Goal: Task Accomplishment & Management: Manage account settings

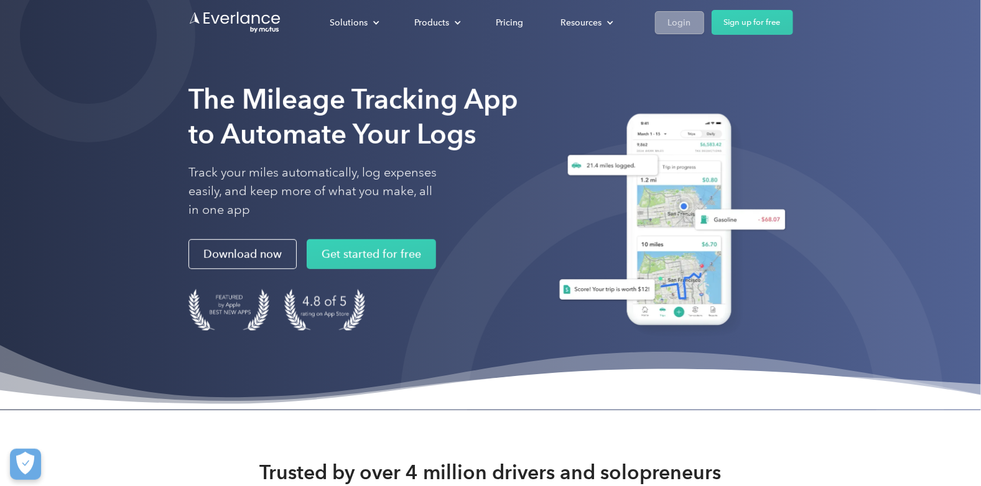
click at [676, 22] on div "Login" at bounding box center [679, 23] width 23 height 16
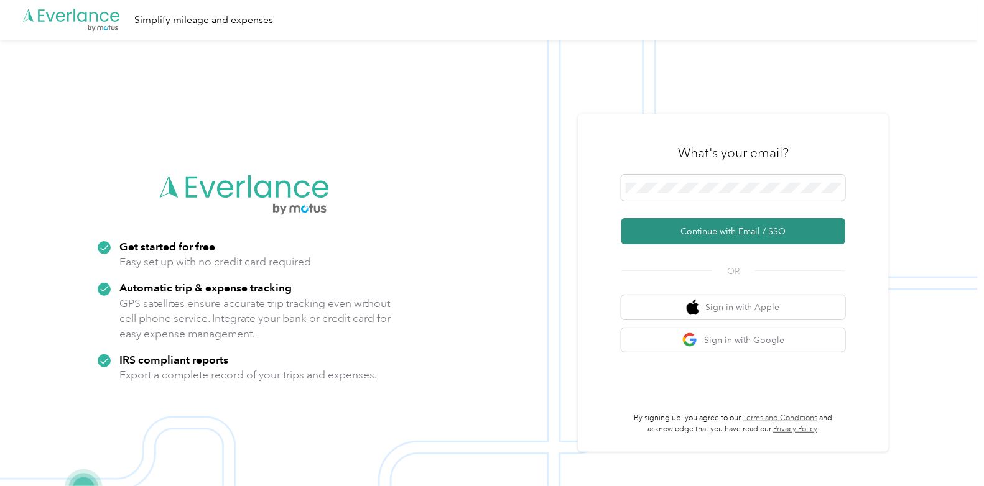
click at [684, 229] on button "Continue with Email / SSO" at bounding box center [733, 231] width 224 height 26
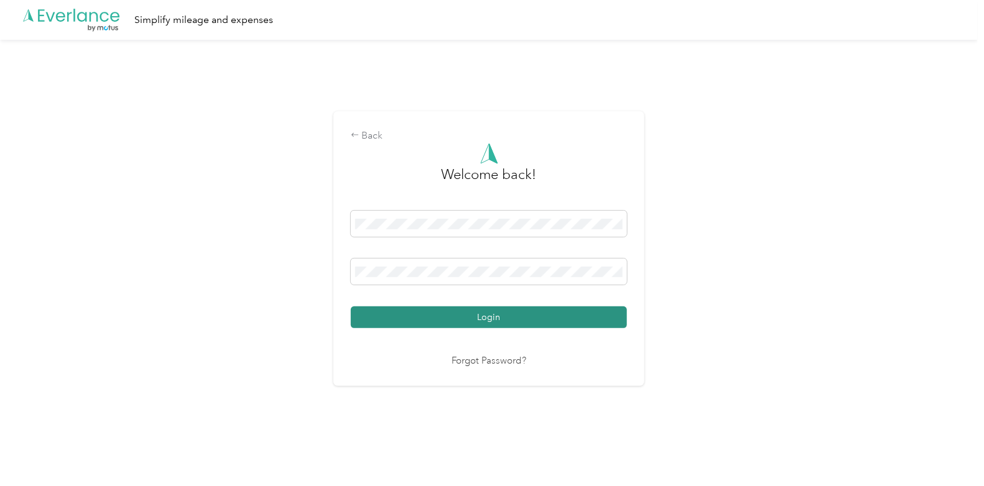
click at [489, 314] on button "Login" at bounding box center [489, 318] width 276 height 22
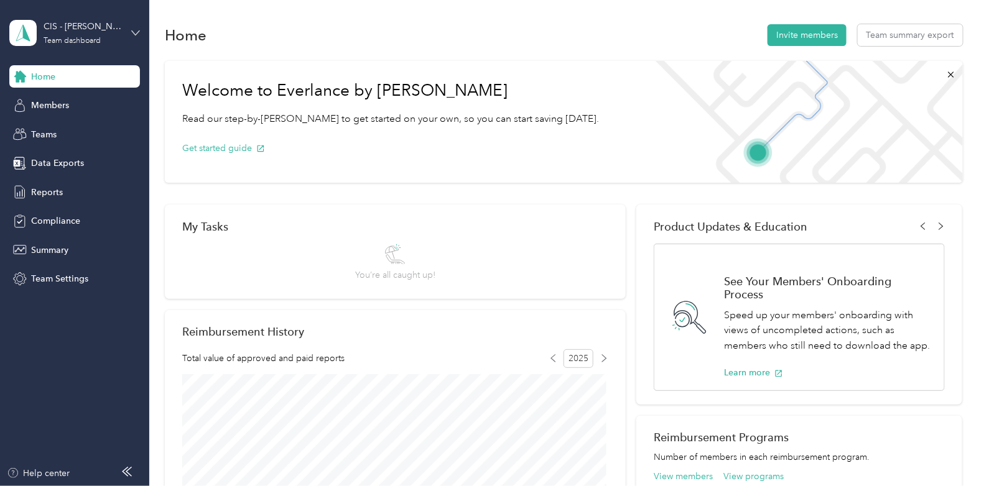
click at [136, 29] on icon at bounding box center [135, 33] width 9 height 9
click at [104, 131] on div "Personal dashboard" at bounding box center [140, 130] width 244 height 22
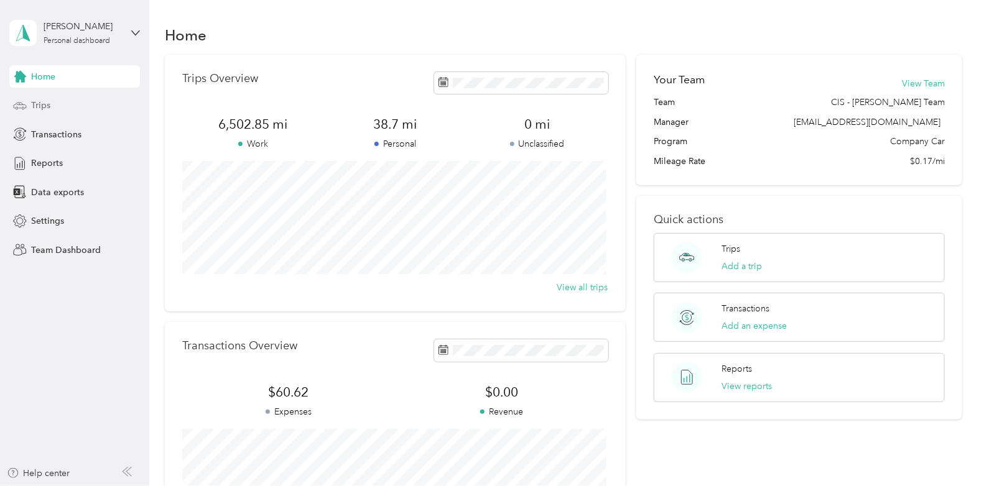
click at [47, 104] on span "Trips" at bounding box center [40, 105] width 19 height 13
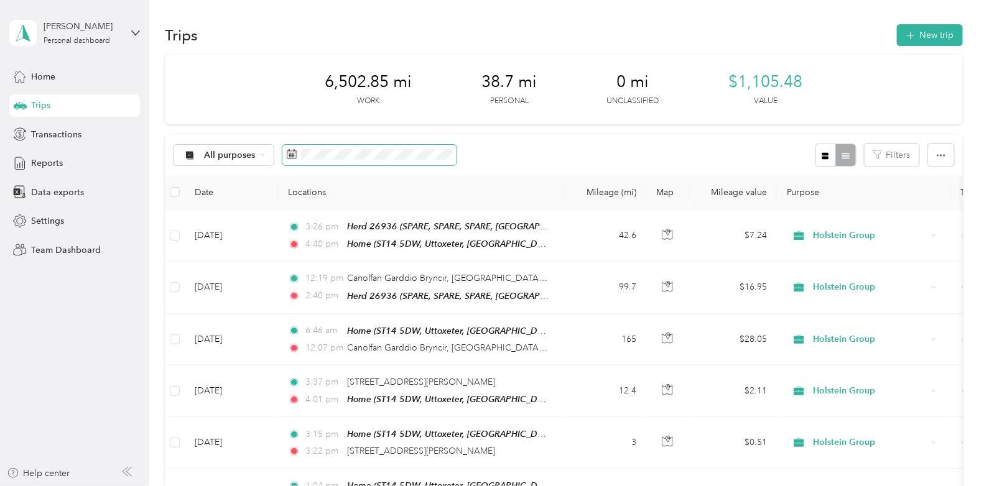
click at [292, 154] on rect at bounding box center [292, 154] width 1 height 1
click at [934, 162] on button "button" at bounding box center [941, 155] width 26 height 23
click at [885, 159] on button "Filters" at bounding box center [892, 155] width 55 height 23
click at [821, 156] on icon "button" at bounding box center [825, 156] width 9 height 9
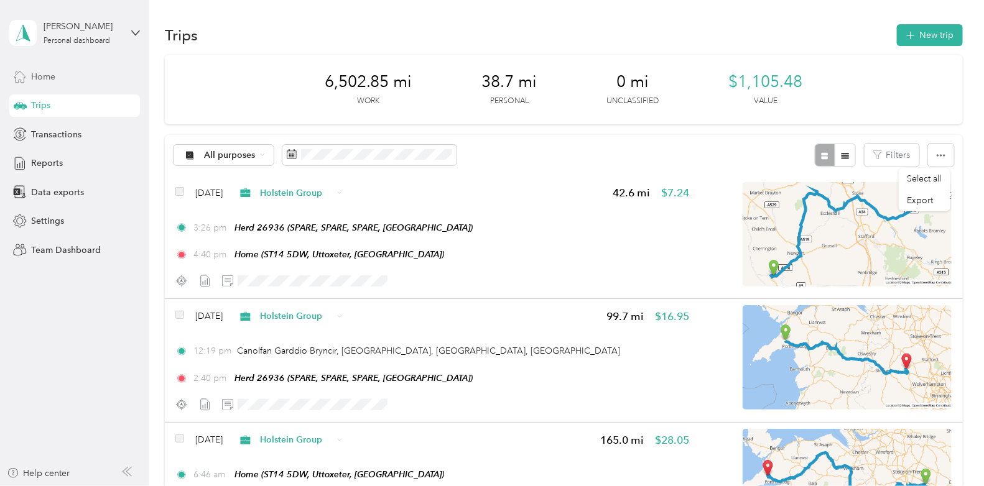
click at [45, 75] on span "Home" at bounding box center [43, 76] width 24 height 13
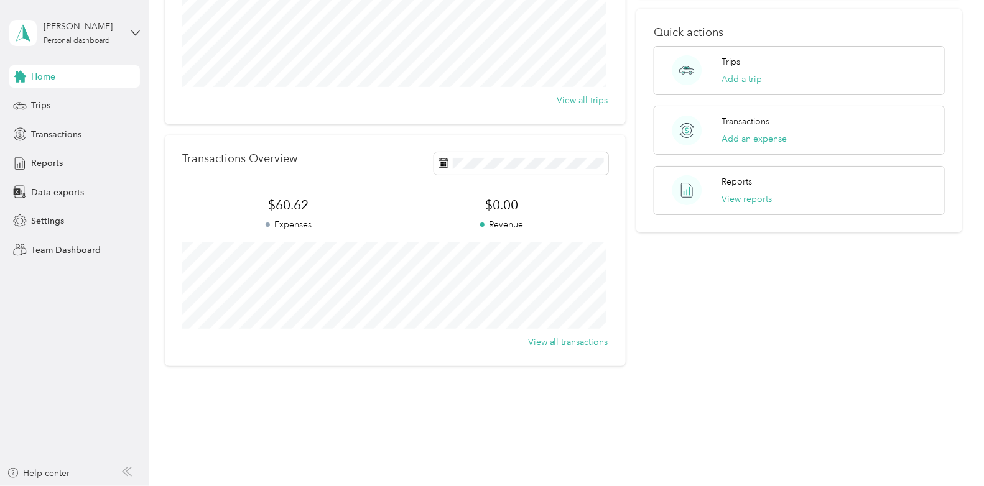
scroll to position [195, 0]
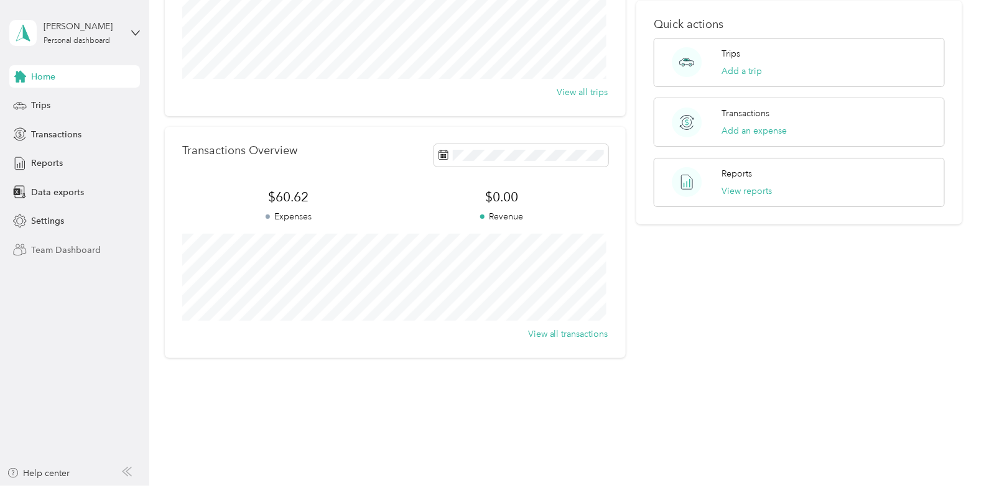
click at [68, 246] on span "Team Dashboard" at bounding box center [66, 250] width 70 height 13
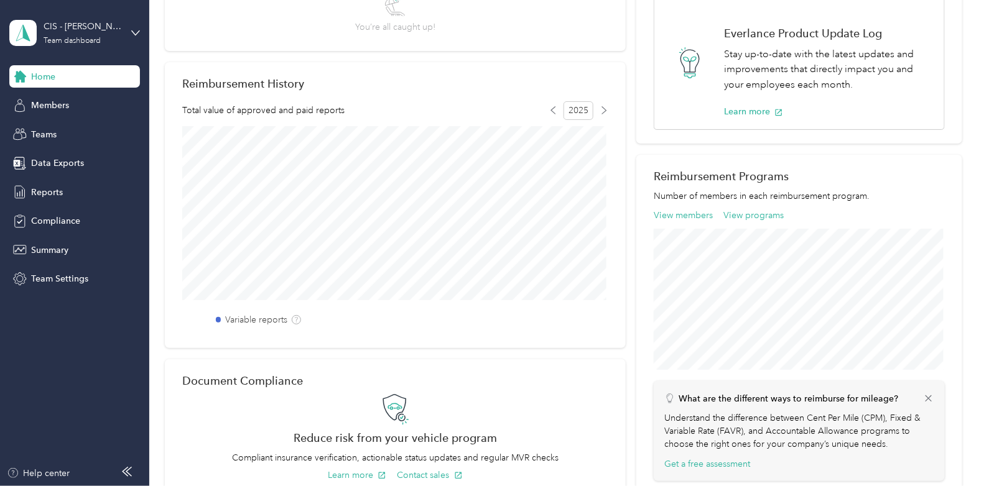
scroll to position [248, 0]
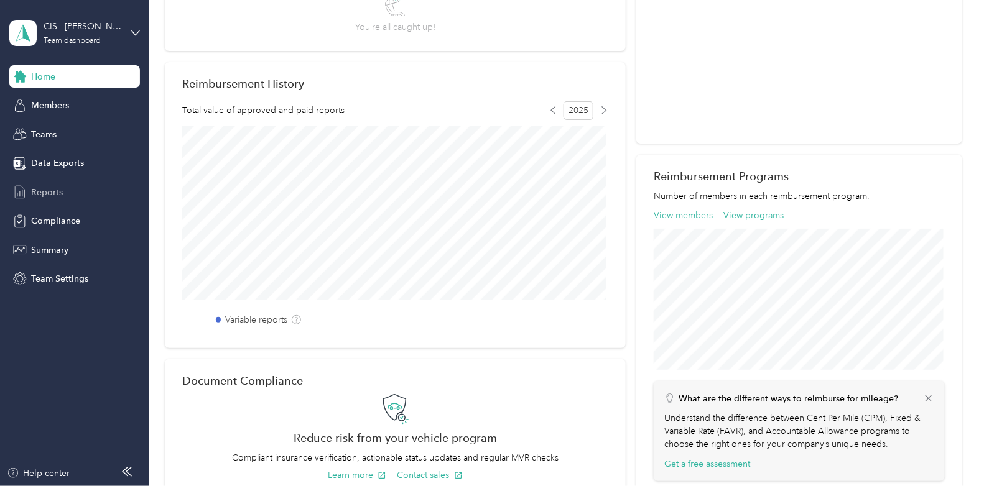
click at [42, 190] on span "Reports" at bounding box center [47, 192] width 32 height 13
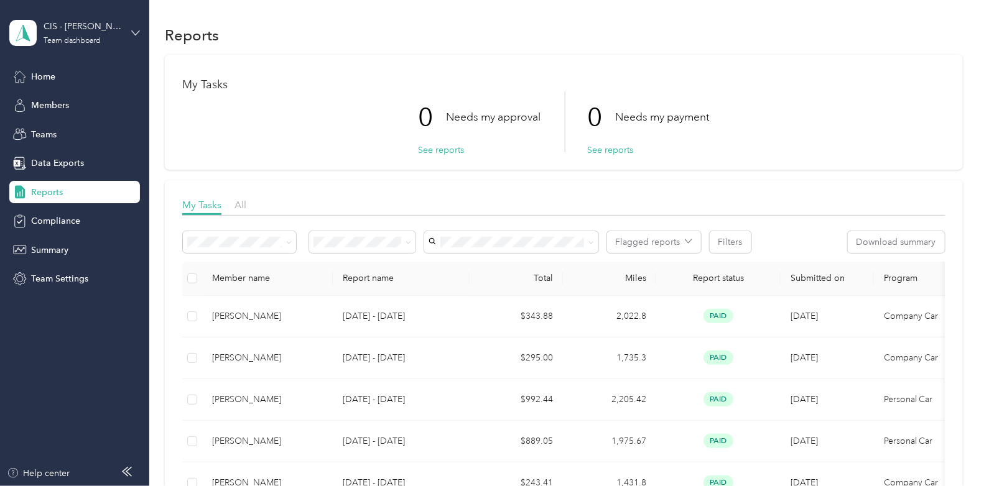
click at [134, 30] on icon at bounding box center [135, 33] width 9 height 9
click at [83, 128] on div "Personal dashboard" at bounding box center [60, 130] width 78 height 13
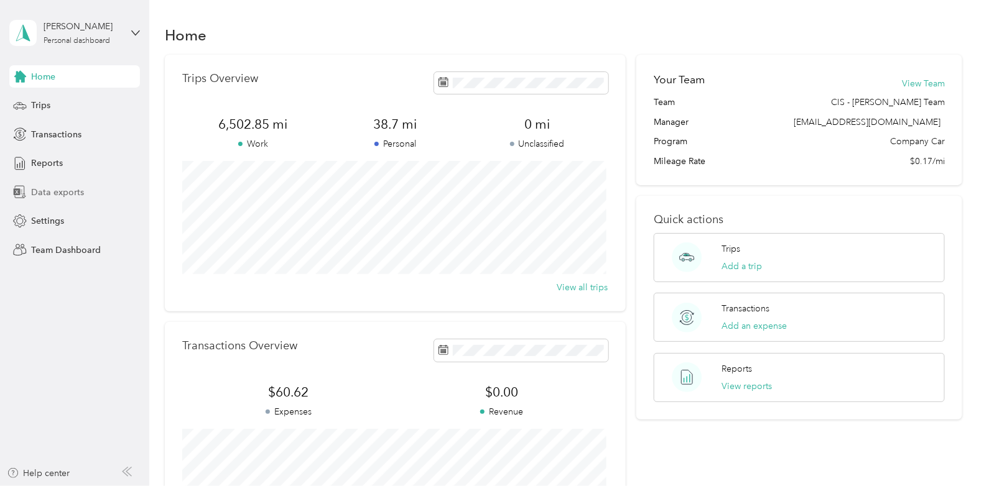
click at [37, 190] on span "Data exports" at bounding box center [57, 192] width 53 height 13
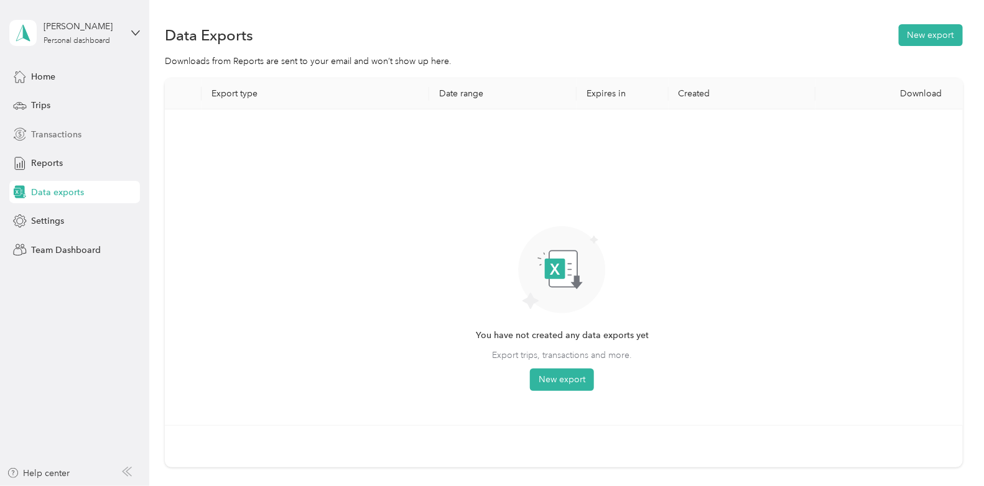
click at [77, 136] on span "Transactions" at bounding box center [56, 134] width 50 height 13
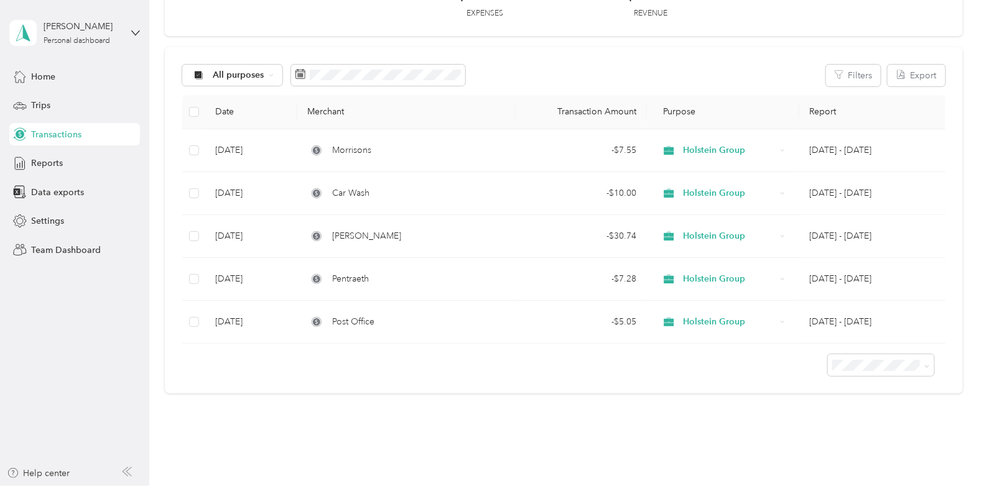
scroll to position [62, 0]
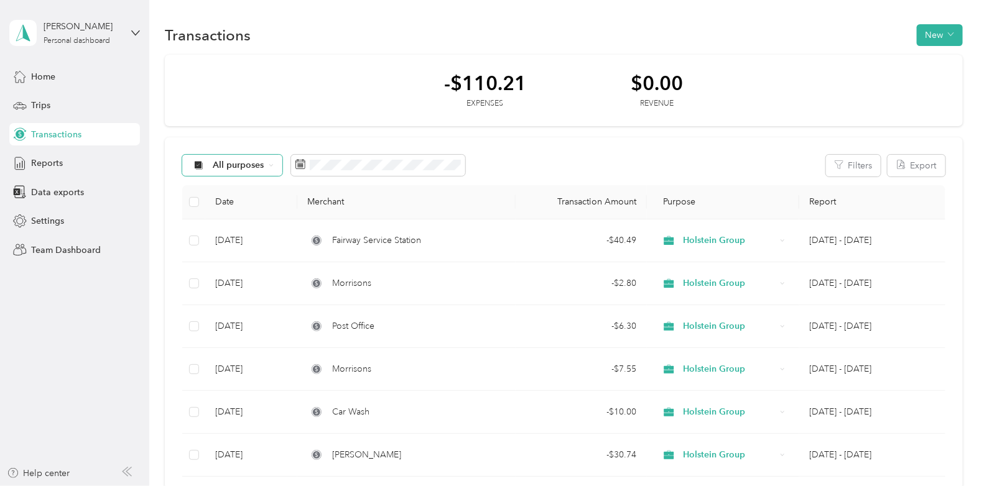
click at [273, 163] on icon at bounding box center [271, 165] width 5 height 5
click at [256, 226] on span "Holstein Group" at bounding box center [244, 231] width 62 height 13
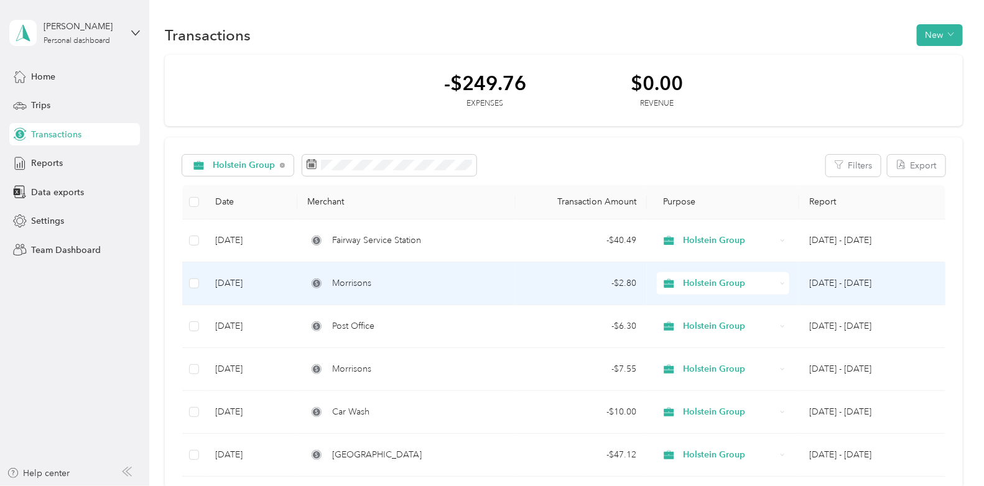
click at [361, 283] on span "Morrisons" at bounding box center [351, 284] width 39 height 14
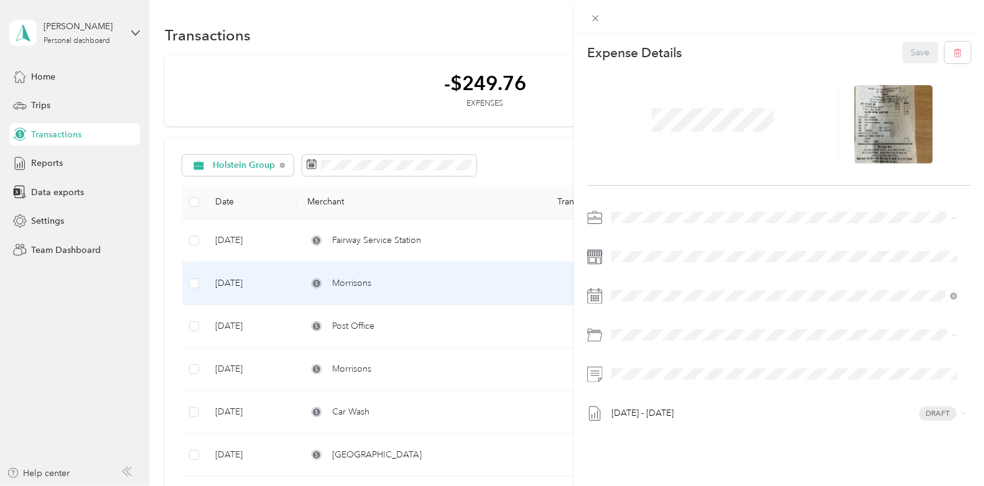
click at [370, 243] on div "This expense cannot be edited because it is either under review, approved, or p…" at bounding box center [492, 243] width 984 height 486
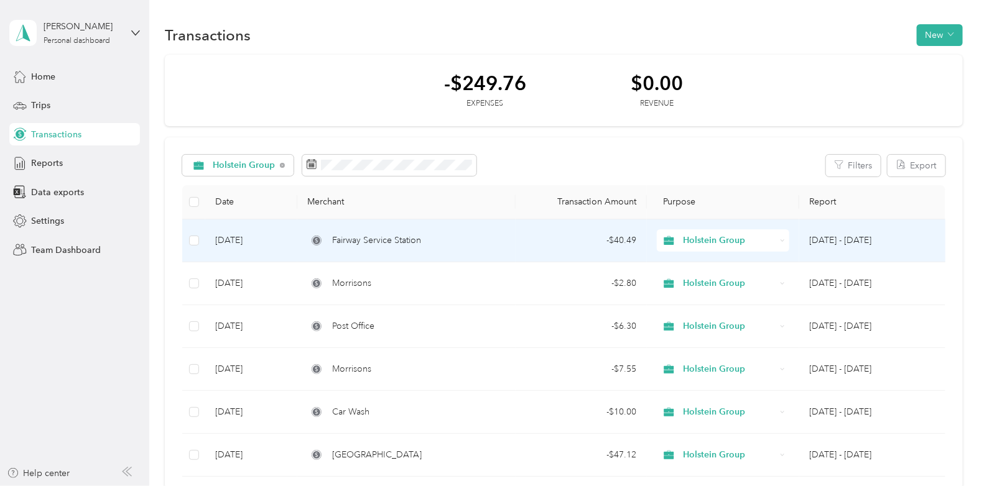
click at [370, 243] on span "Fairway Service Station" at bounding box center [376, 241] width 89 height 14
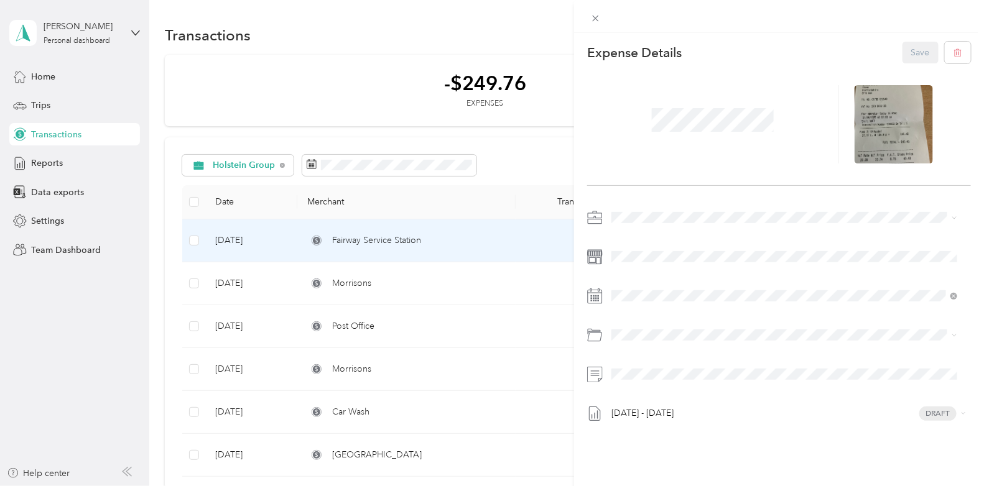
click at [363, 110] on div "This expense cannot be edited because it is either under review, approved, or p…" at bounding box center [492, 243] width 984 height 486
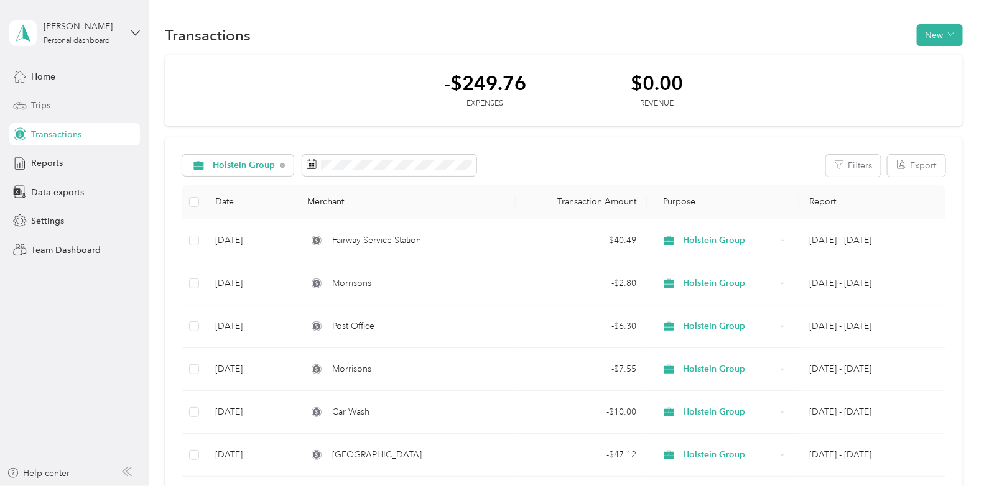
click at [45, 103] on span "Trips" at bounding box center [40, 105] width 19 height 13
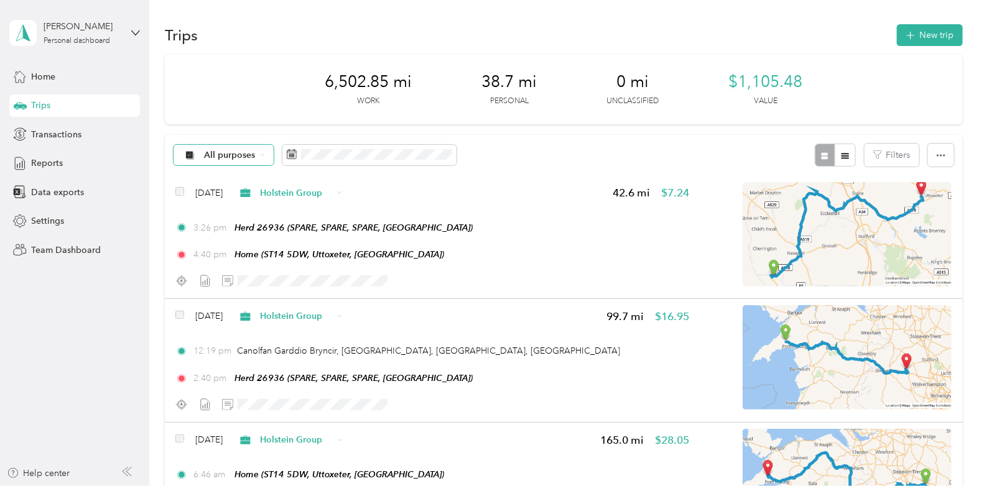
click at [261, 154] on icon at bounding box center [262, 154] width 5 height 5
click at [243, 218] on span "Holstein Group" at bounding box center [236, 221] width 62 height 13
click at [304, 154] on icon at bounding box center [303, 154] width 10 height 10
click at [67, 192] on span "Data exports" at bounding box center [57, 192] width 53 height 13
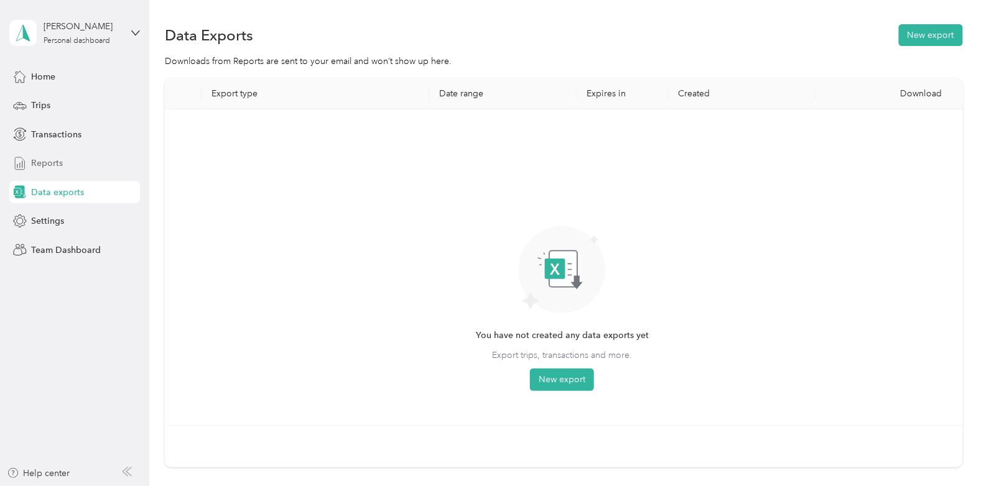
click at [50, 164] on span "Reports" at bounding box center [47, 163] width 32 height 13
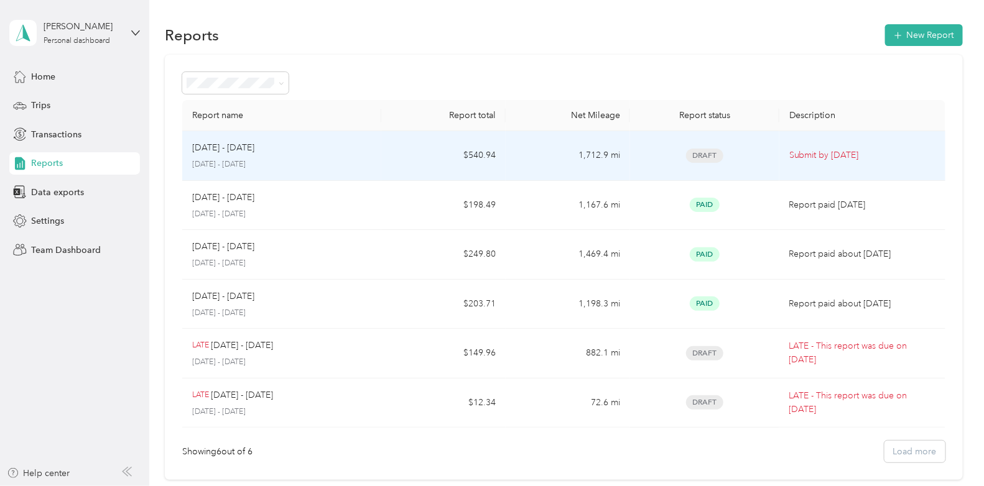
click at [221, 150] on p "Sep 1 - 30, 2025" at bounding box center [223, 148] width 62 height 14
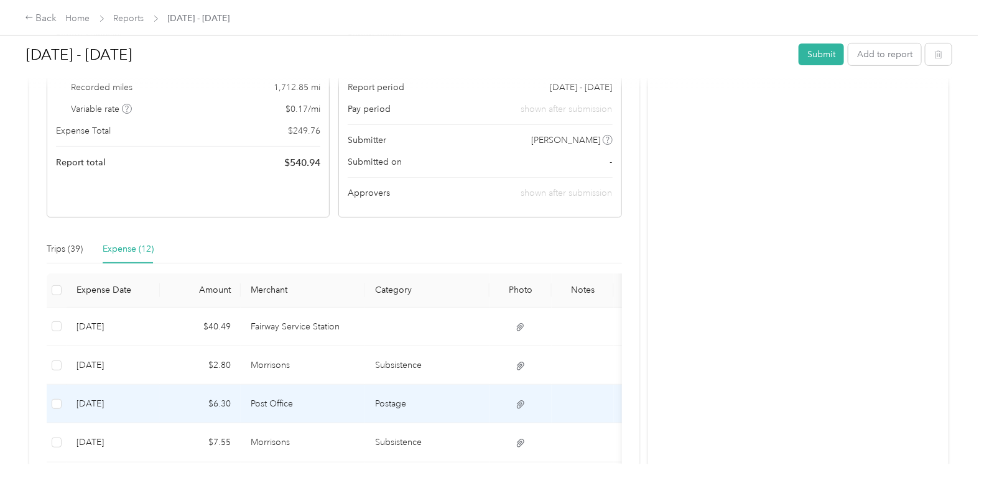
scroll to position [187, 0]
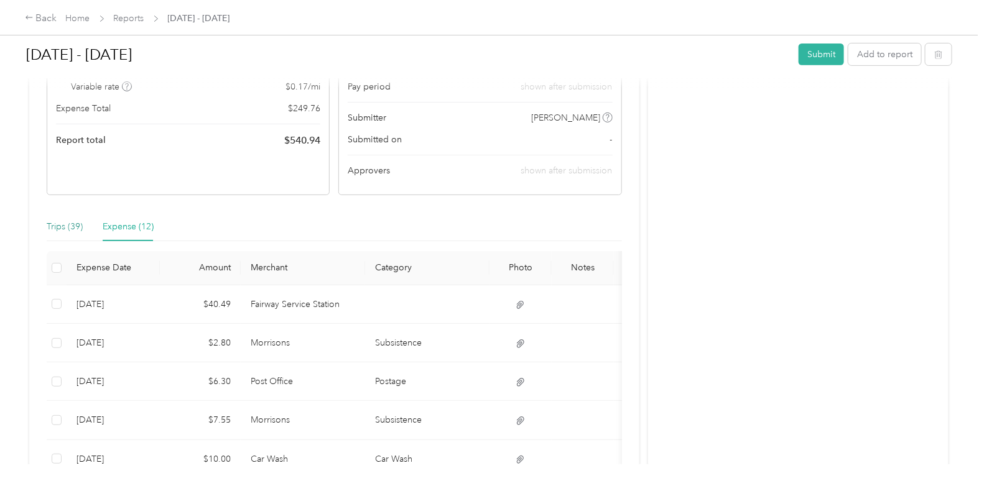
click at [59, 223] on div "Trips (39)" at bounding box center [65, 227] width 36 height 14
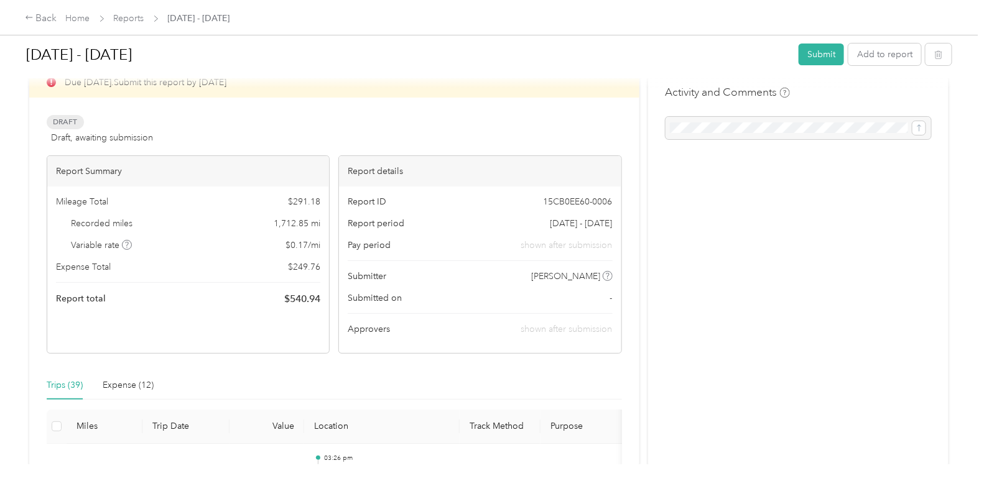
scroll to position [0, 0]
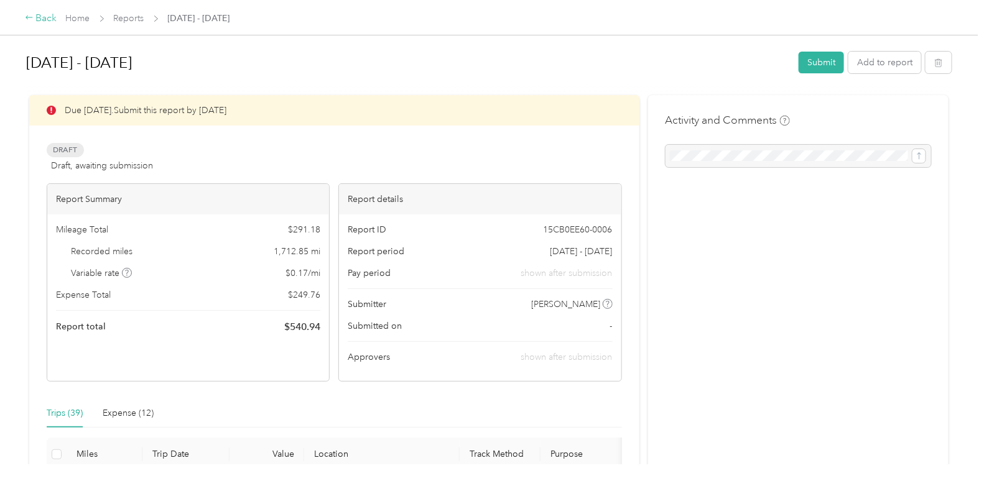
click at [47, 19] on div "Back" at bounding box center [41, 18] width 32 height 15
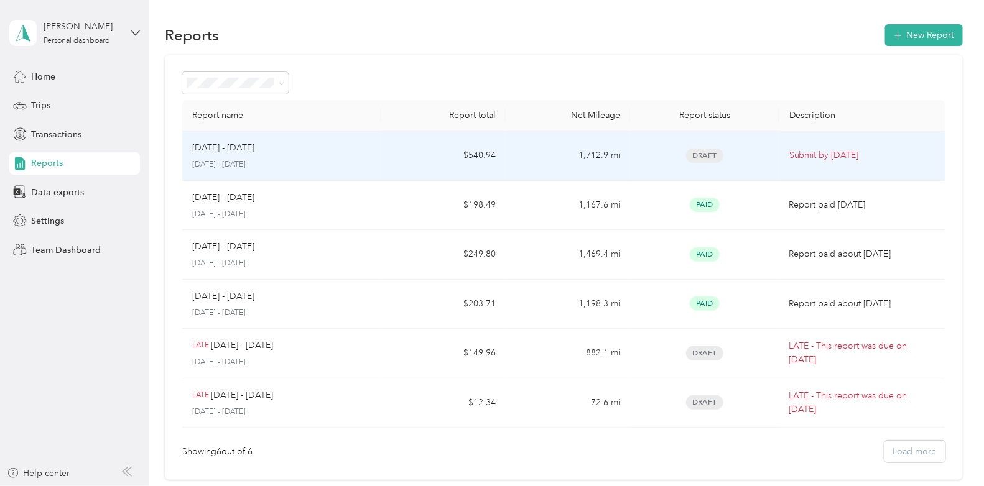
click at [244, 147] on p "Sep 1 - 30, 2025" at bounding box center [223, 148] width 62 height 14
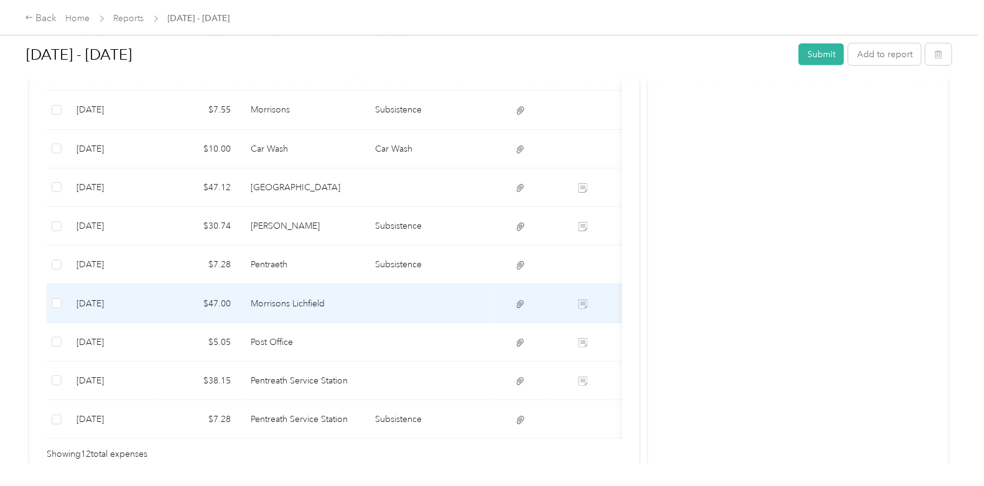
scroll to position [559, 0]
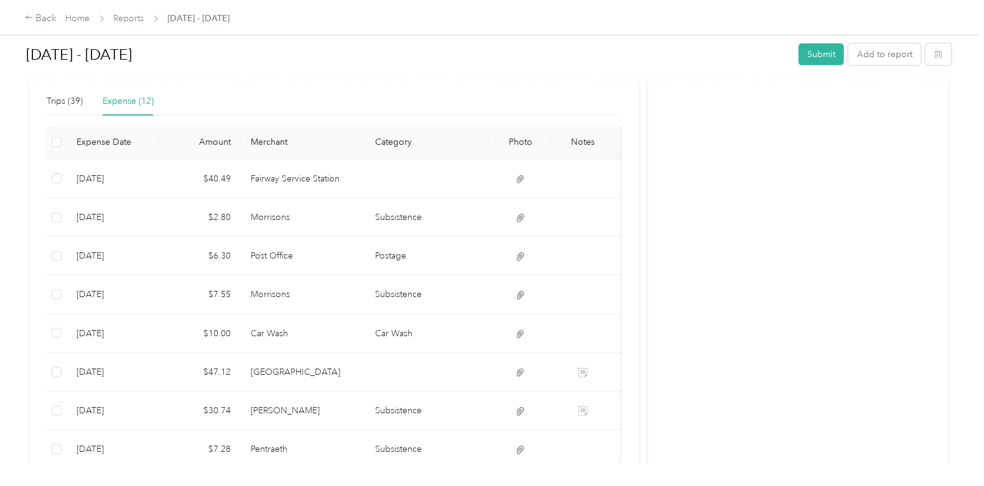
scroll to position [310, 0]
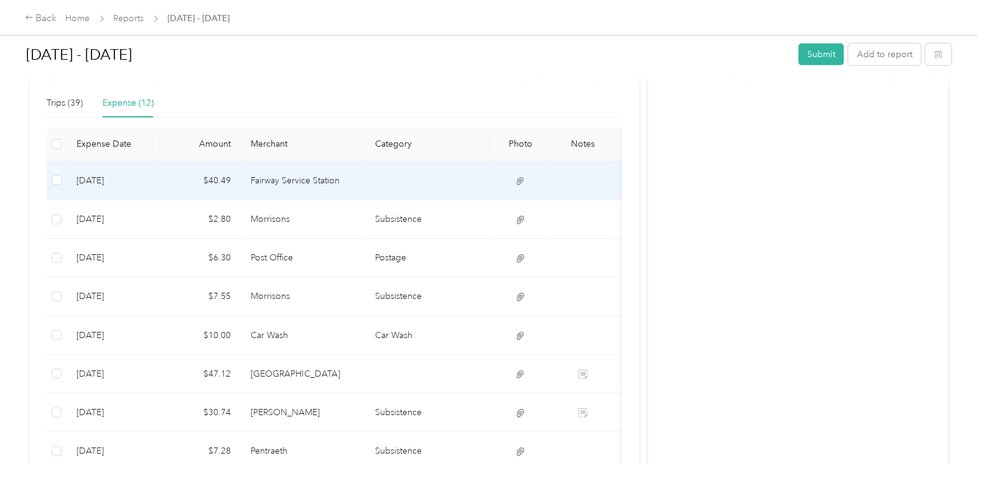
click at [110, 177] on td "9-27-2025" at bounding box center [113, 181] width 93 height 39
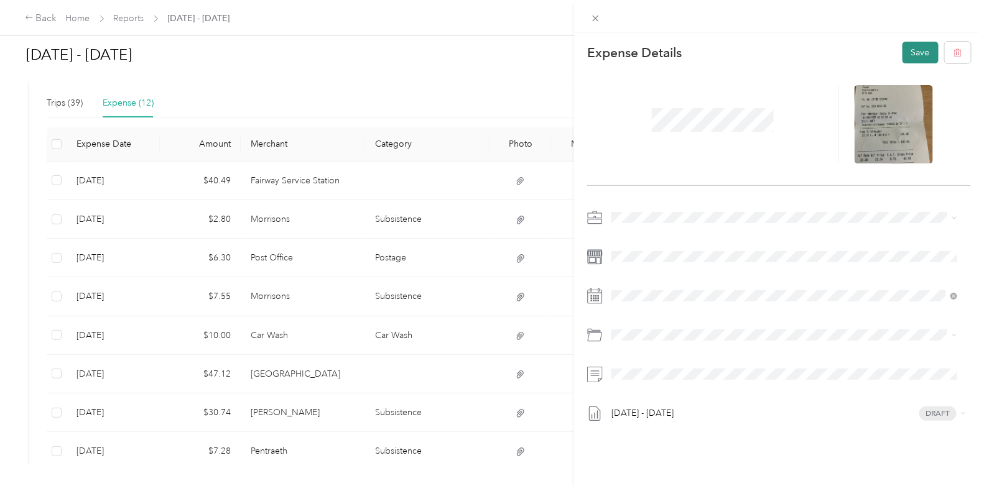
click at [910, 50] on button "Save" at bounding box center [921, 53] width 36 height 22
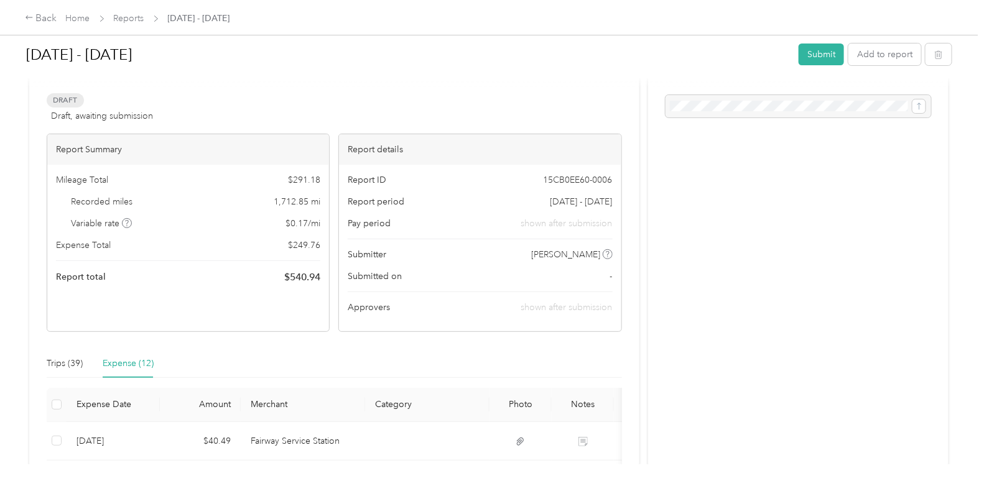
scroll to position [0, 0]
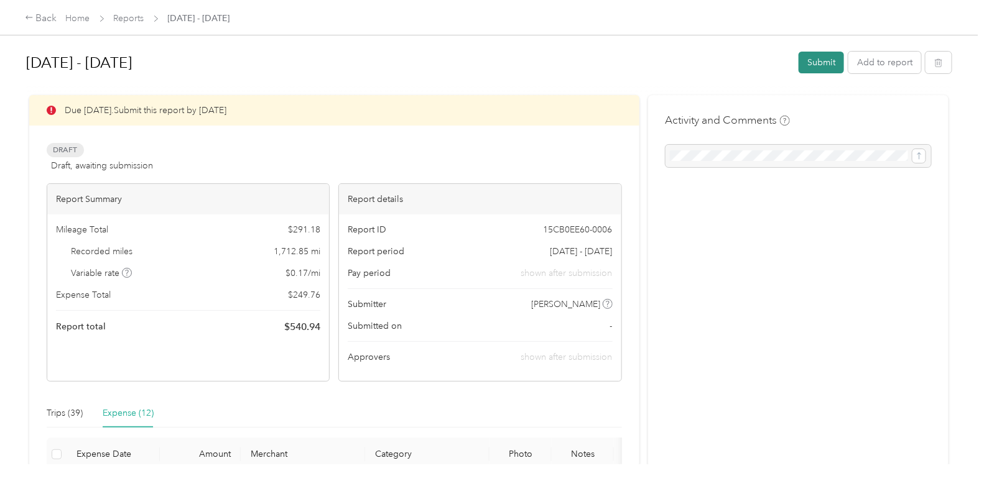
click at [812, 60] on button "Submit" at bounding box center [821, 63] width 45 height 22
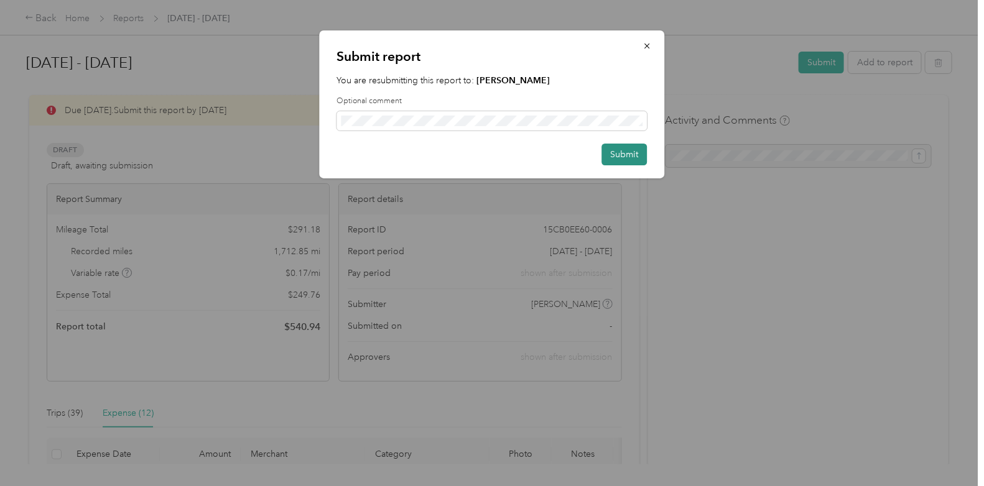
click at [630, 151] on button "Submit" at bounding box center [624, 155] width 45 height 22
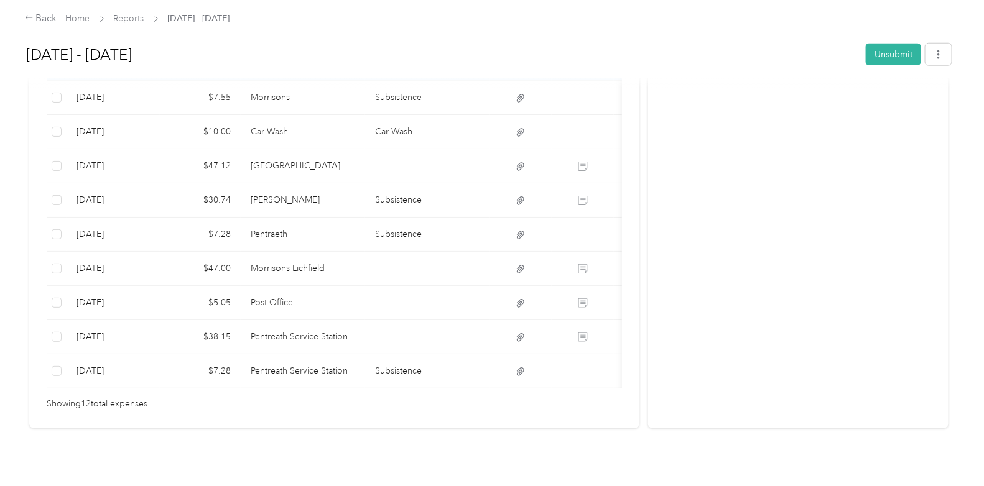
scroll to position [486, 0]
